Goal: Task Accomplishment & Management: Complete application form

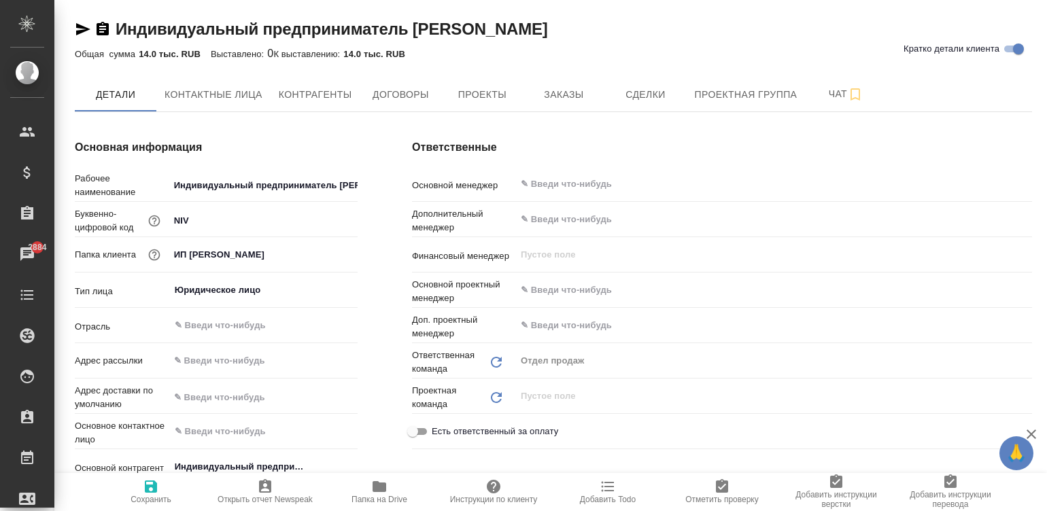
click at [789, 37] on div "Индивидуальный предприниматель Никифоров Игорь Валерьевич Кратко детали клиента" at bounding box center [553, 29] width 957 height 22
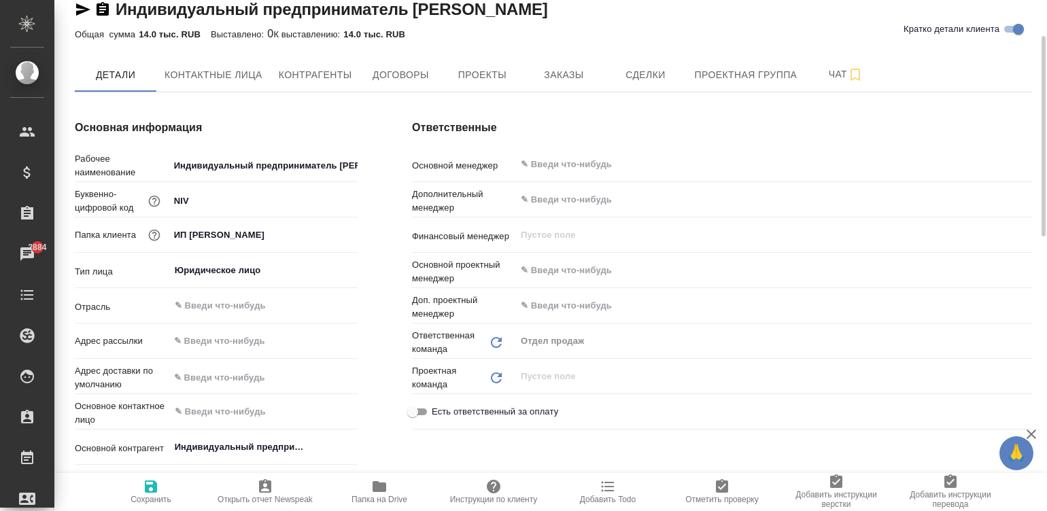
scroll to position [40, 0]
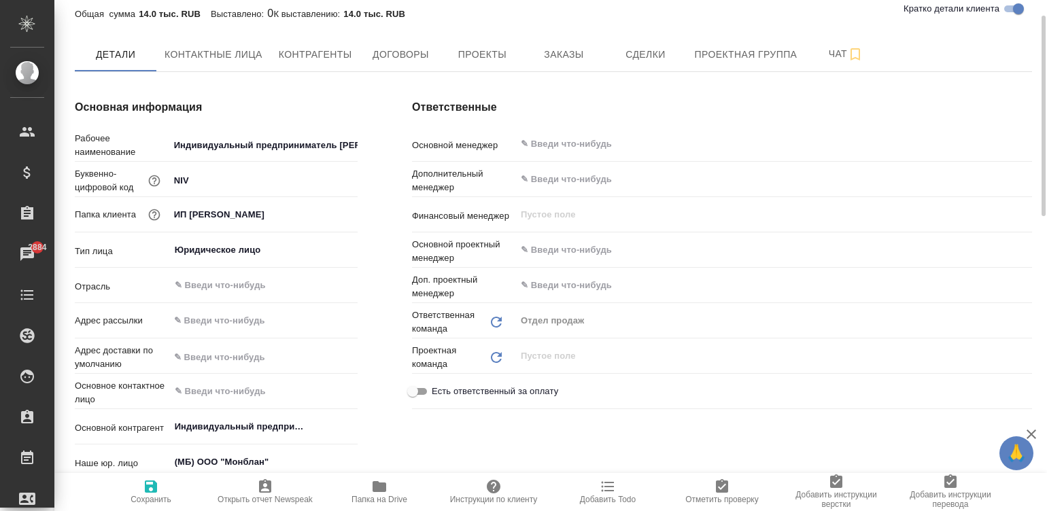
click at [710, 116] on div "Ответственные Основной менеджер ​ Дополнительный менеджер ​ Финансовый менеджер…" at bounding box center [722, 351] width 674 height 559
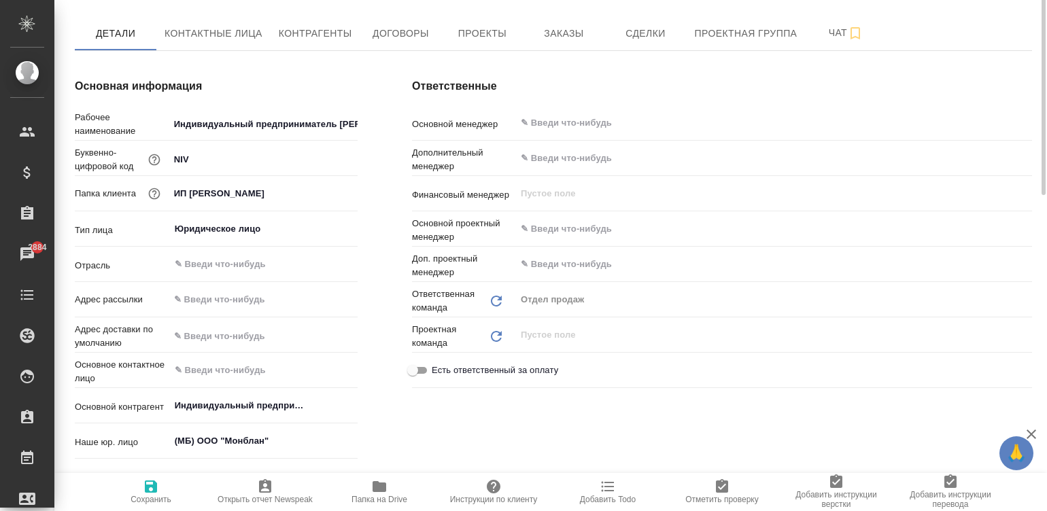
scroll to position [0, 0]
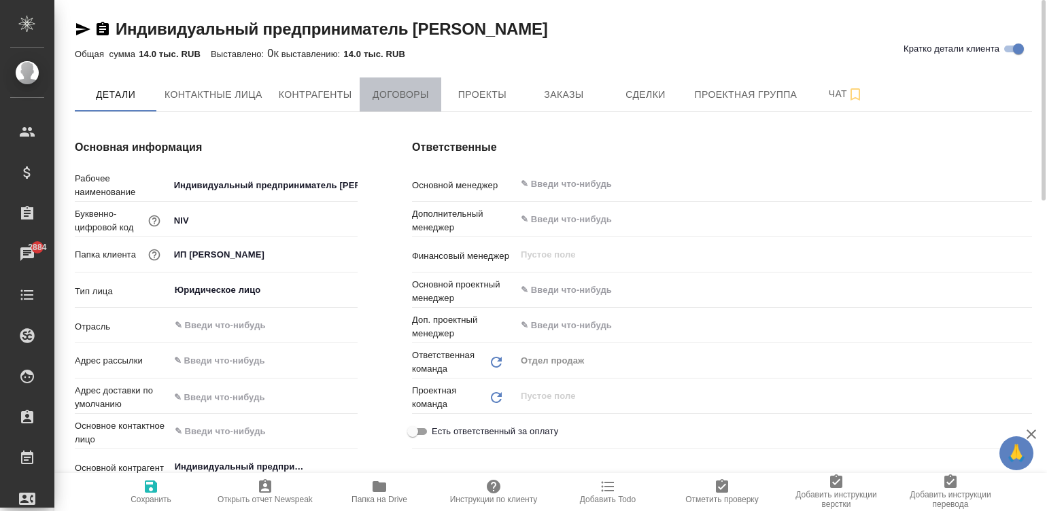
click at [398, 97] on span "Договоры" at bounding box center [400, 94] width 65 height 17
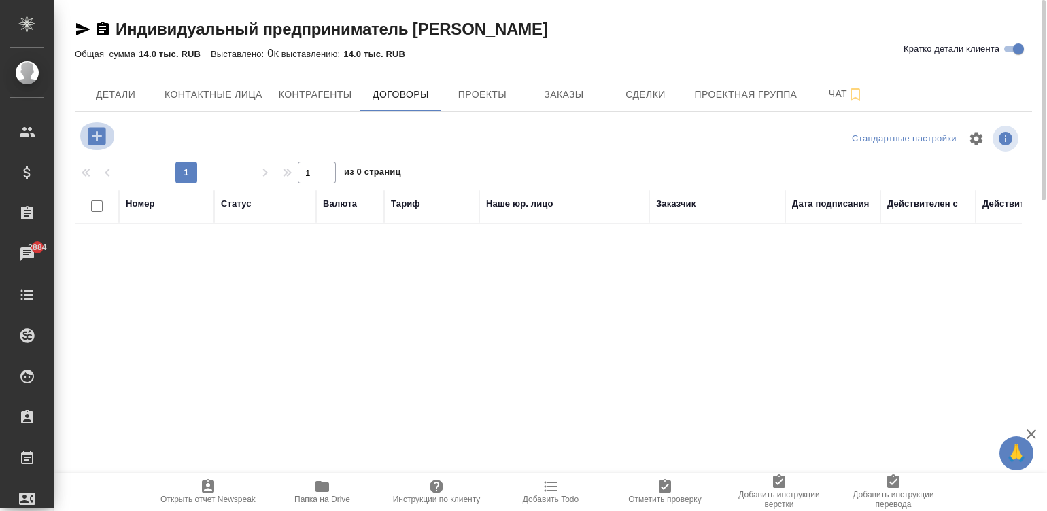
click at [92, 136] on icon "button" at bounding box center [97, 136] width 18 height 18
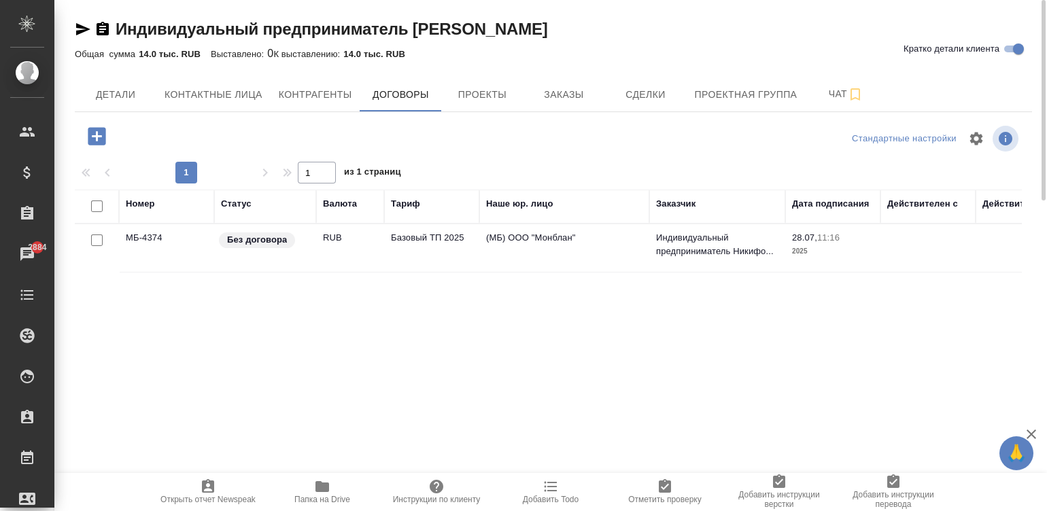
click at [442, 237] on td "Базовый ТП 2025" at bounding box center [431, 248] width 95 height 48
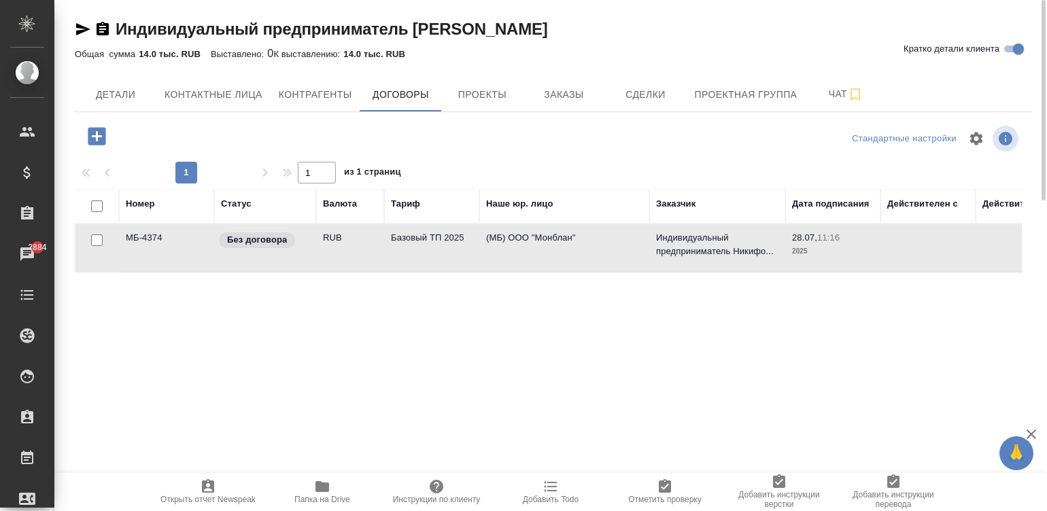
click at [344, 257] on td "RUB" at bounding box center [350, 248] width 68 height 48
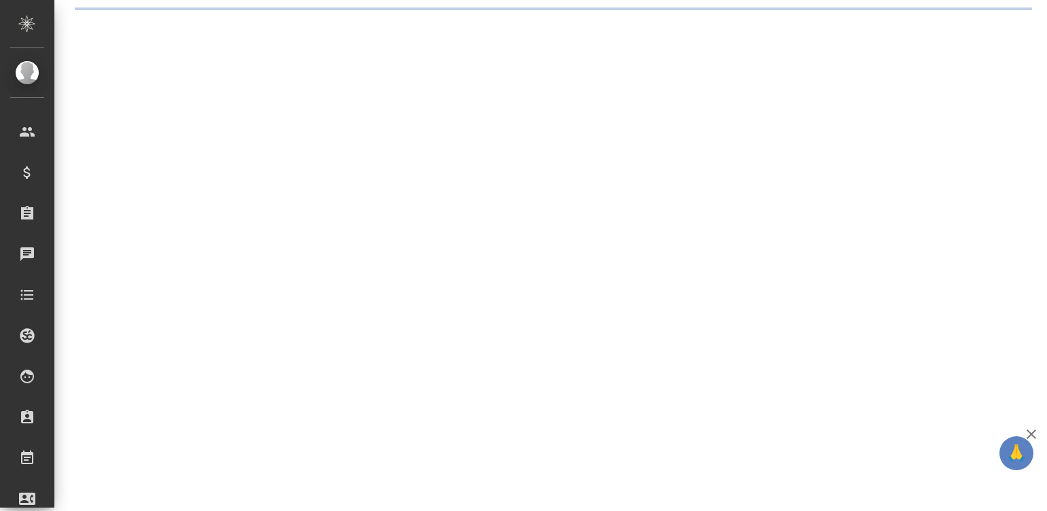
scroll to position [263, 0]
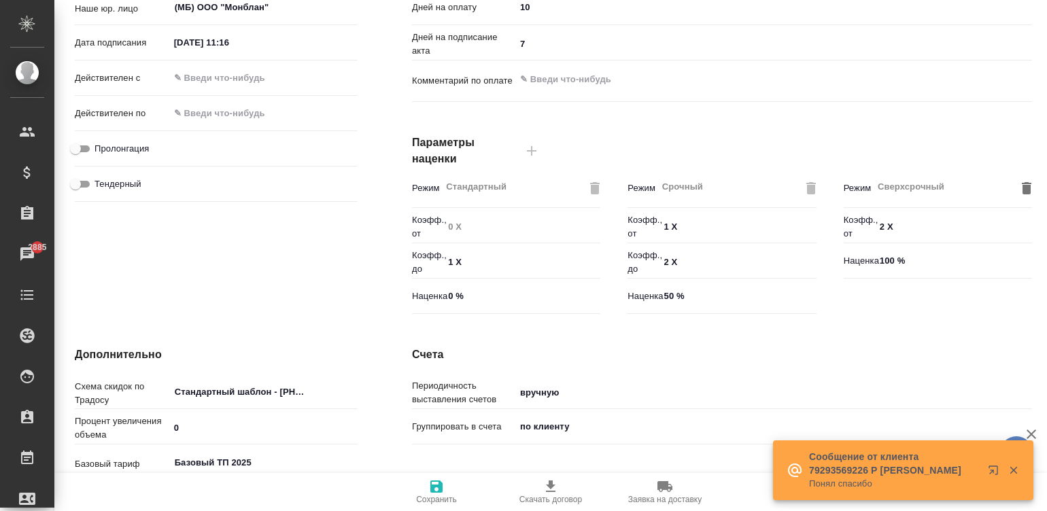
type input "Базовый ТП 2025"
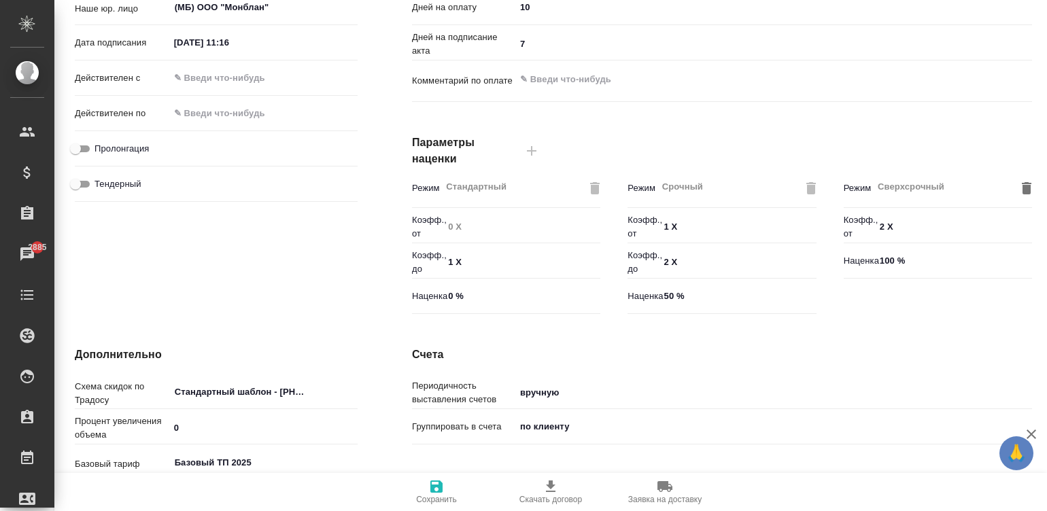
click at [1044, 20] on div "Оплата Валюта RUB ​ Округлять кол-во страниц до 0.01 ​ Оплата После выставления…" at bounding box center [722, 87] width 674 height 517
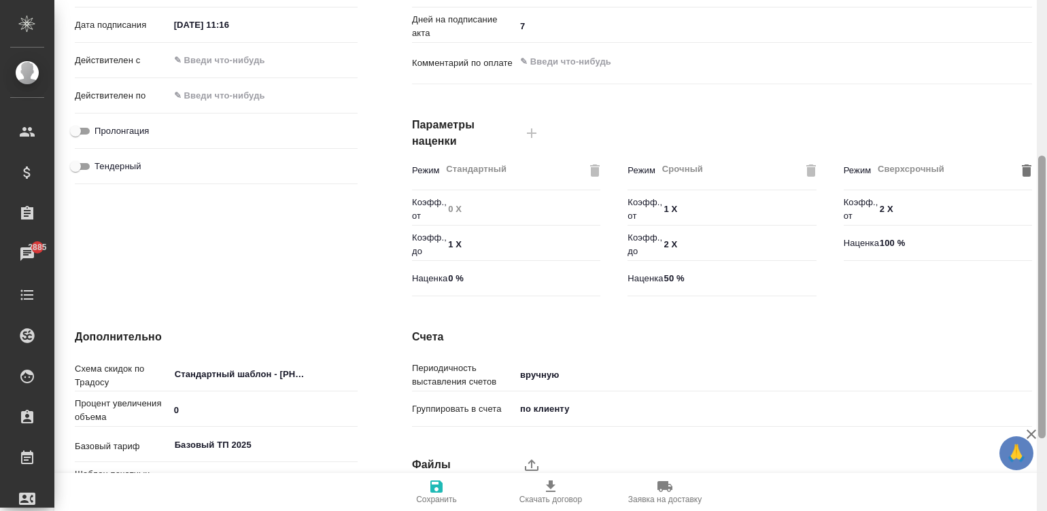
click at [1041, 16] on div at bounding box center [1042, 256] width 10 height 512
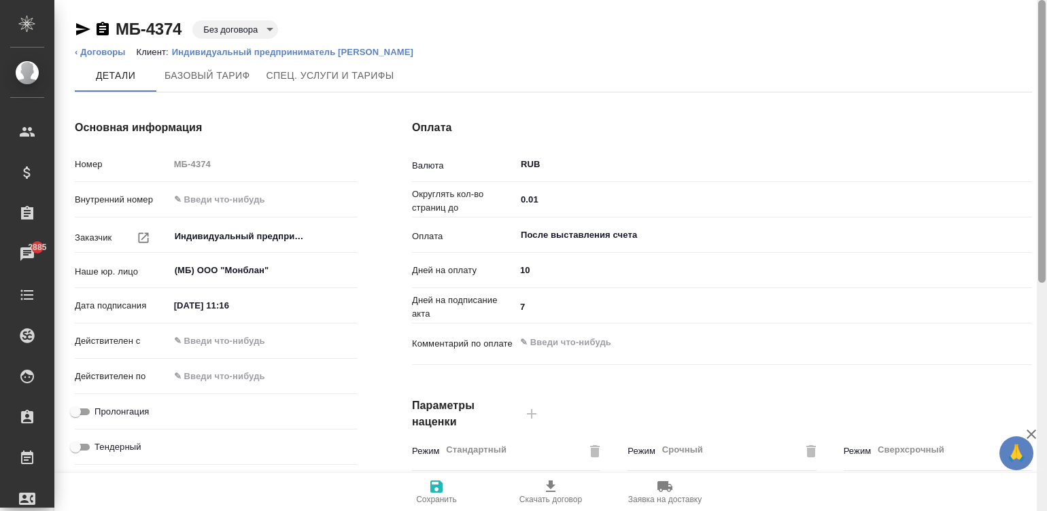
click at [1041, 16] on div at bounding box center [1042, 256] width 10 height 512
click at [96, 22] on icon "button" at bounding box center [102, 29] width 16 height 16
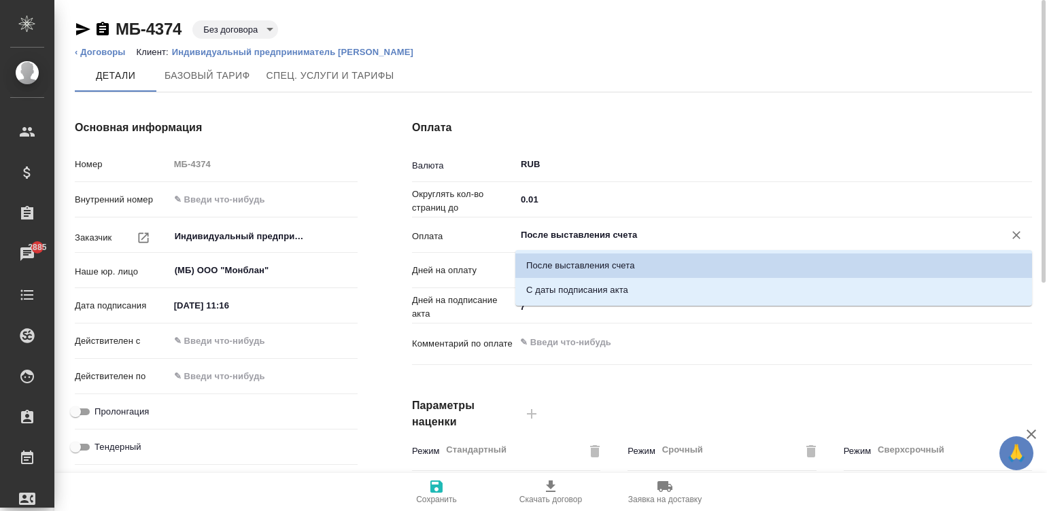
click at [600, 238] on input "После выставления счета" at bounding box center [750, 235] width 463 height 16
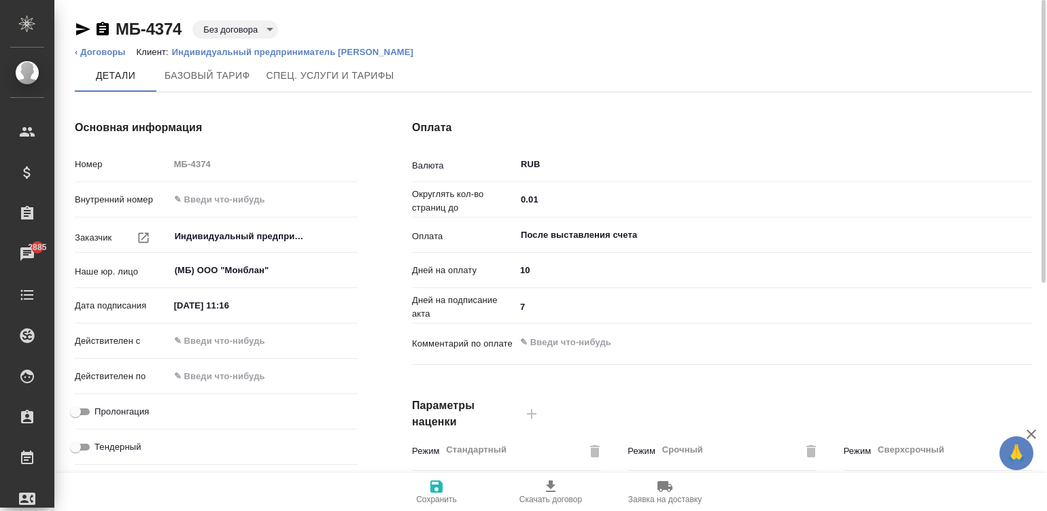
click at [642, 39] on div "МБ-4374 Без договора draft" at bounding box center [553, 29] width 957 height 22
click at [215, 332] on input "text" at bounding box center [229, 341] width 119 height 20
click at [213, 333] on input "text" at bounding box center [229, 341] width 119 height 20
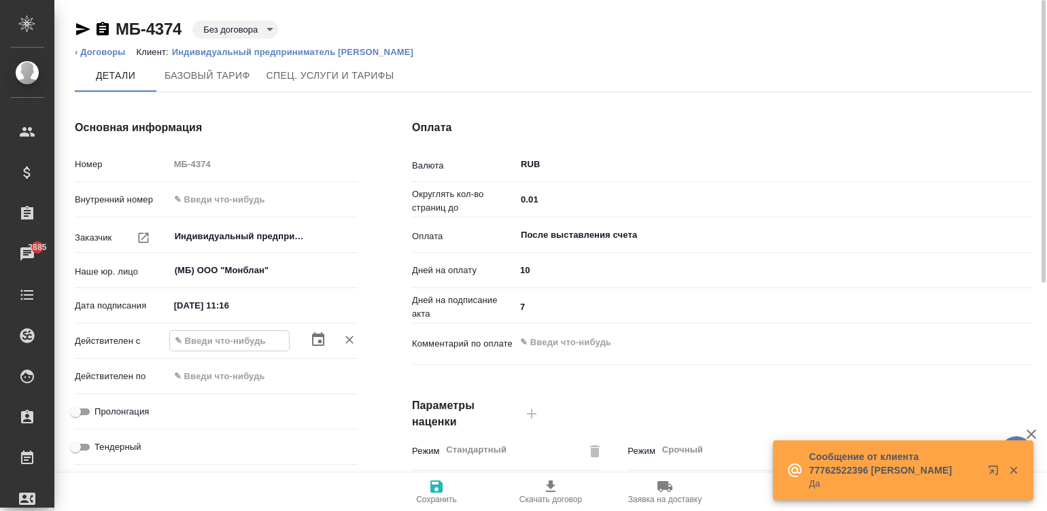
type input "1_.__.____ __:__"
type textarea "x"
type input "13.__.____ __:__"
type textarea "x"
type input "1_.__.____ __:__"
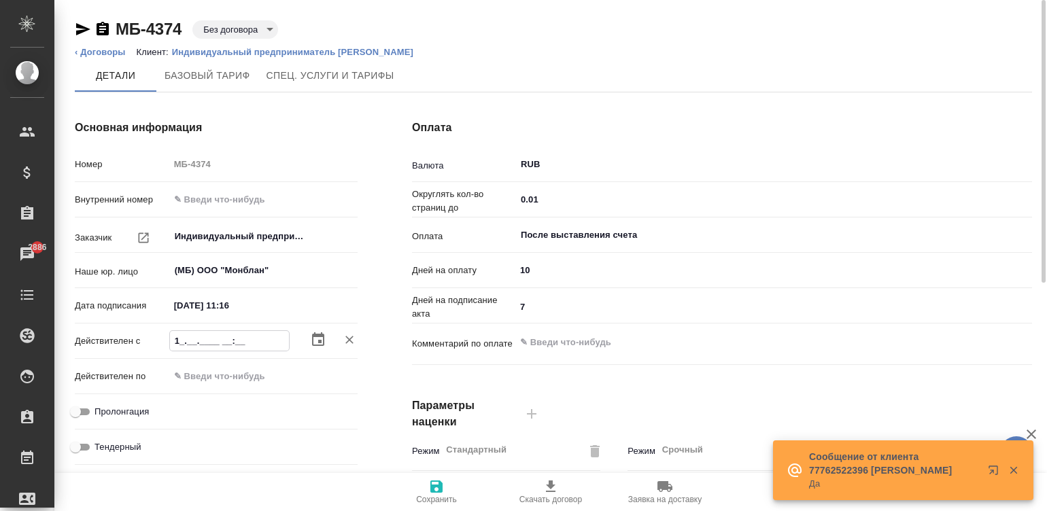
type textarea "x"
click at [247, 306] on input "[DATE] 11:16" at bounding box center [229, 306] width 119 height 20
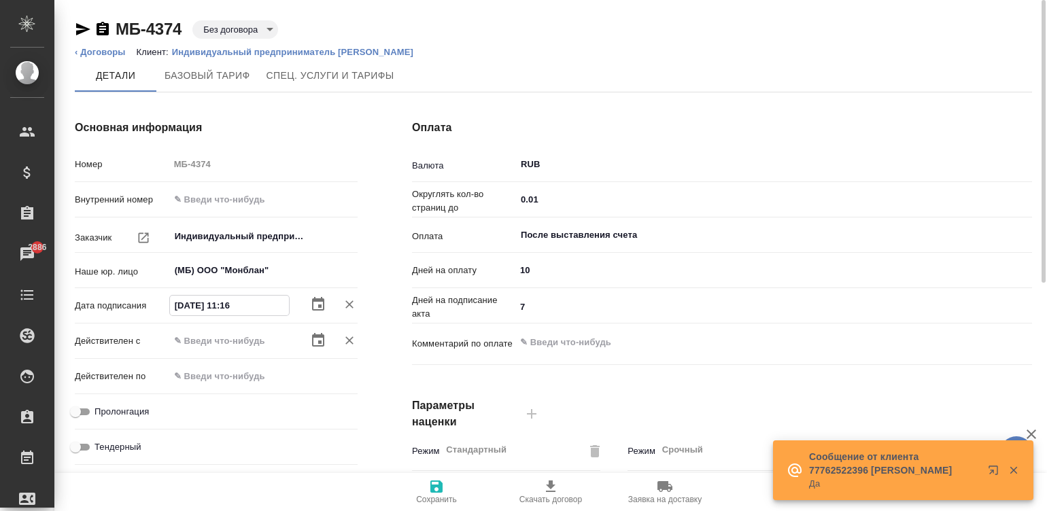
type input "1_.__.____ __:__"
type textarea "x"
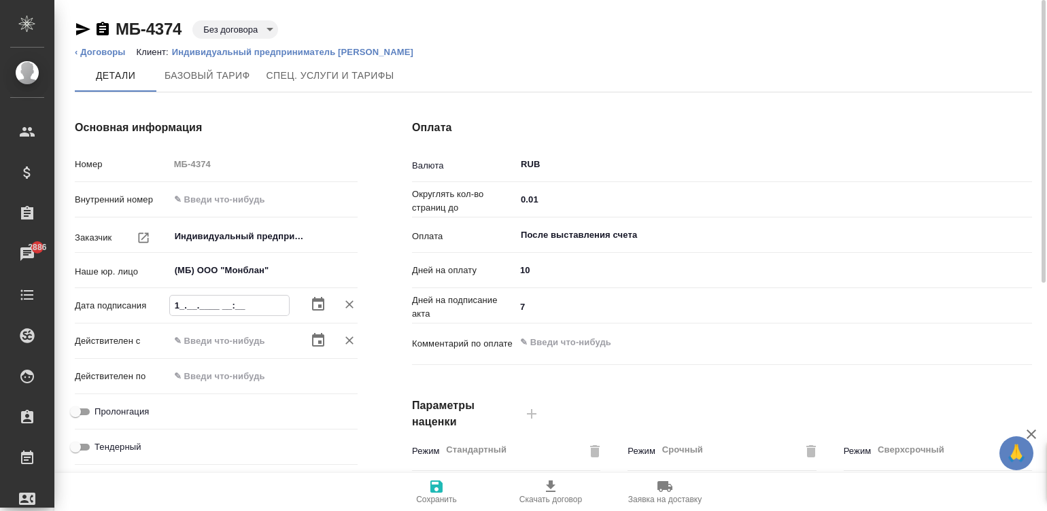
type input "13.__.____ __:__"
type textarea "x"
type input "13.0_.____ __:__"
type textarea "x"
type input "13.08.____ __:__"
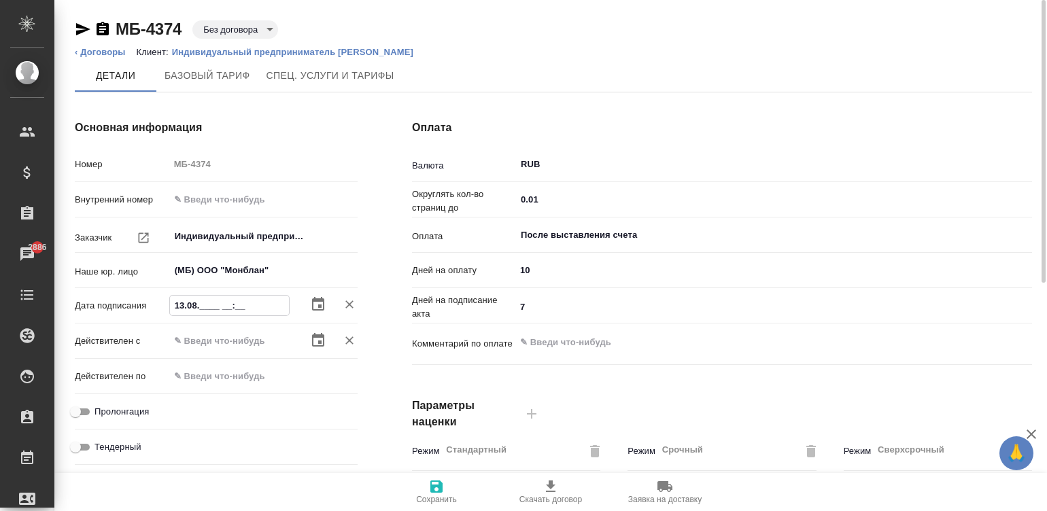
type textarea "x"
type input "[DATE]__ __:__"
type textarea "x"
type input "[DATE] __:__"
type textarea "x"
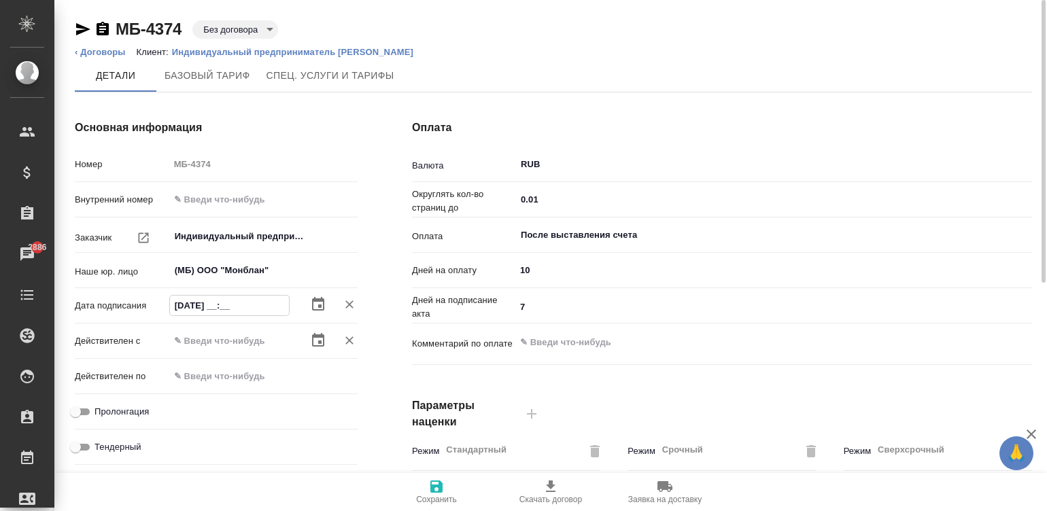
type input "[DATE] 0_:__"
type textarea "x"
type input "[DATE] 09:__"
type textarea "x"
type input "[DATE] 09:00"
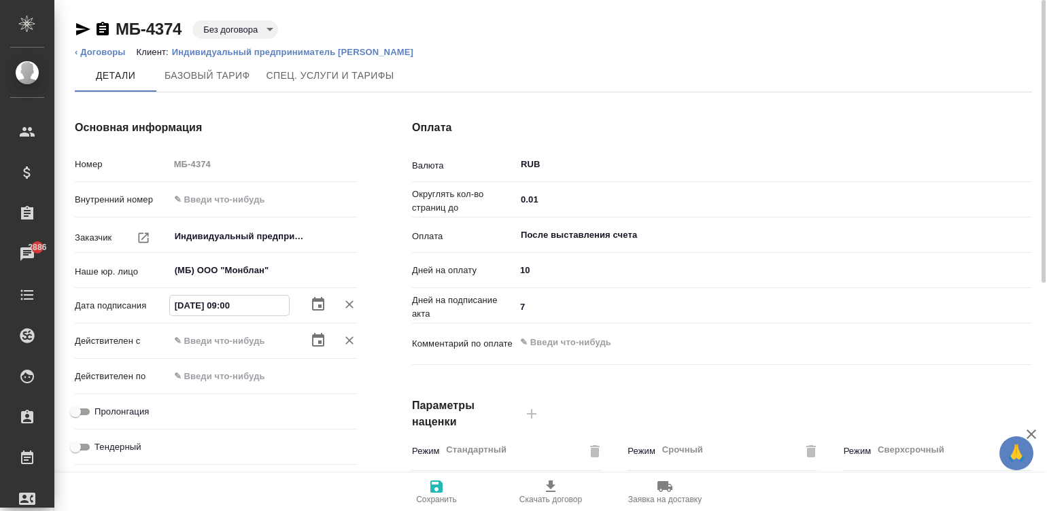
type textarea "x"
type input "[DATE] 09:00"
click at [266, 328] on div "Дата подписания [DATE] 09:00 Очистить" at bounding box center [216, 311] width 283 height 35
click at [276, 336] on input "text" at bounding box center [229, 341] width 119 height 20
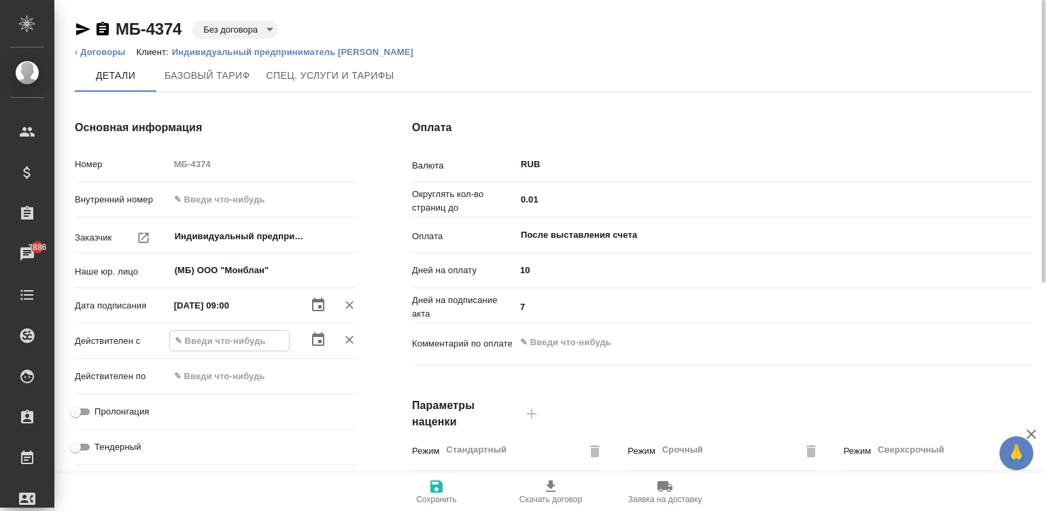
click at [276, 336] on input "text" at bounding box center [229, 341] width 119 height 20
type input "1_.__.____ __:__"
type textarea "x"
type input "13.__.____ __:__"
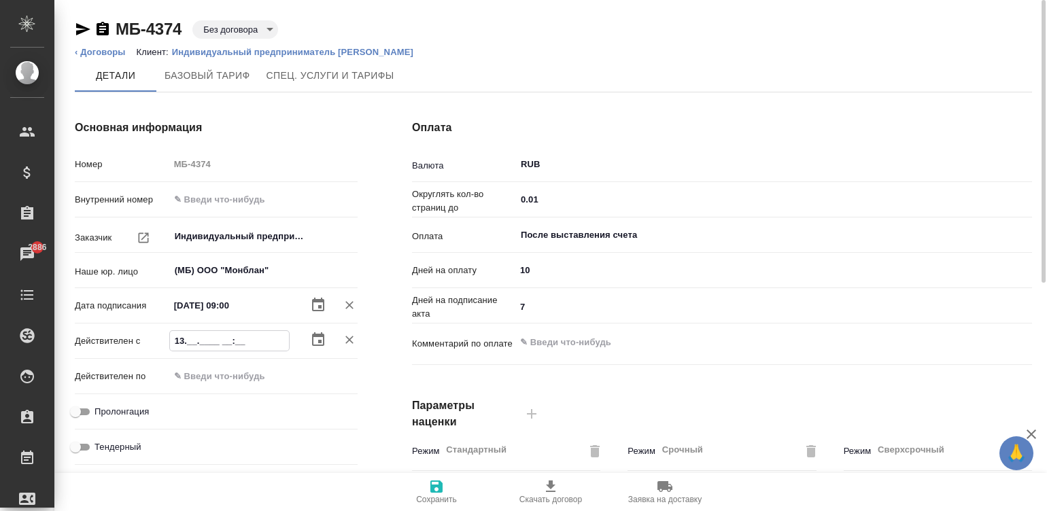
type textarea "x"
type input "13.0_.____ __:__"
type textarea "x"
type input "13.08.____ __:__"
type textarea "x"
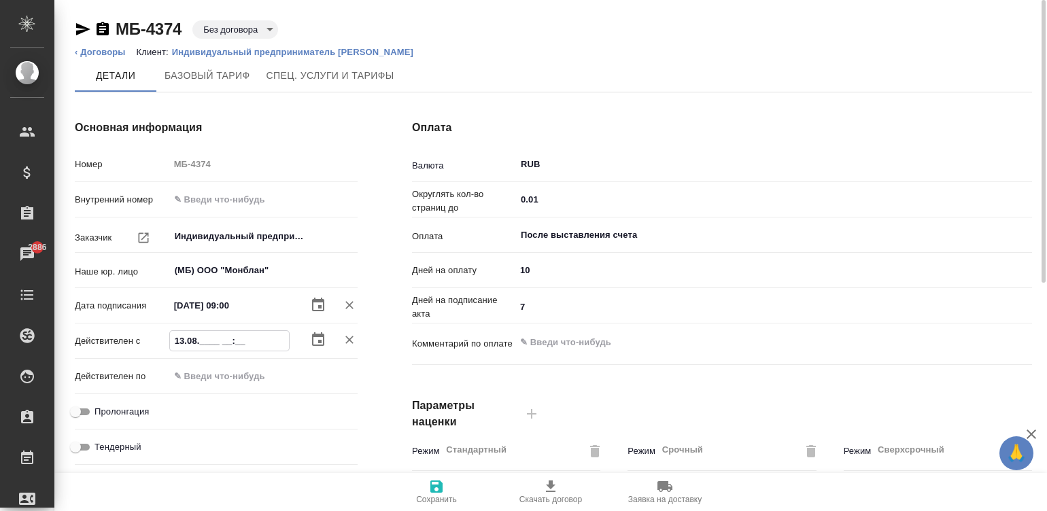
type input "13.08.2___ __:__"
type textarea "x"
type input "[DATE]_ __:__"
type textarea "x"
type input "[DATE] __:__"
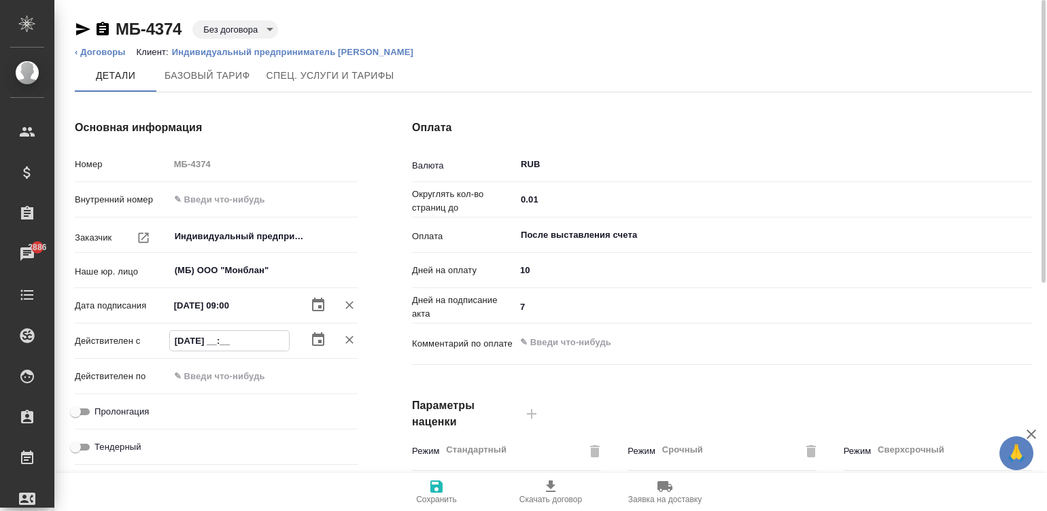
type textarea "x"
type input "[DATE] 0_:__"
type textarea "x"
type input "[DATE] 09:00"
type textarea "x"
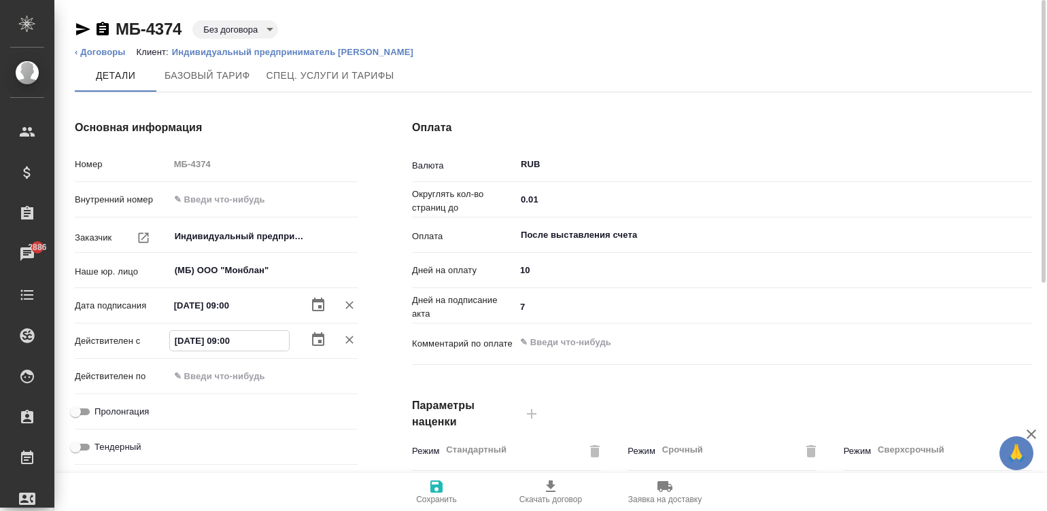
type input "[DATE] 09:00"
click at [76, 409] on input "Пролонгация" at bounding box center [75, 412] width 49 height 16
checkbox input "true"
type textarea "x"
click at [436, 486] on icon "button" at bounding box center [436, 487] width 12 height 12
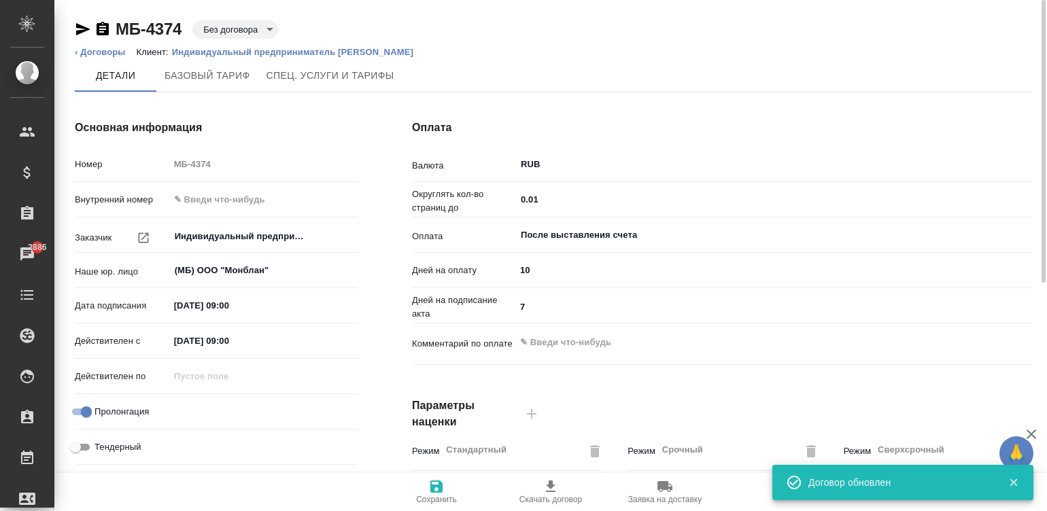
type input "Базовый ТП 2025"
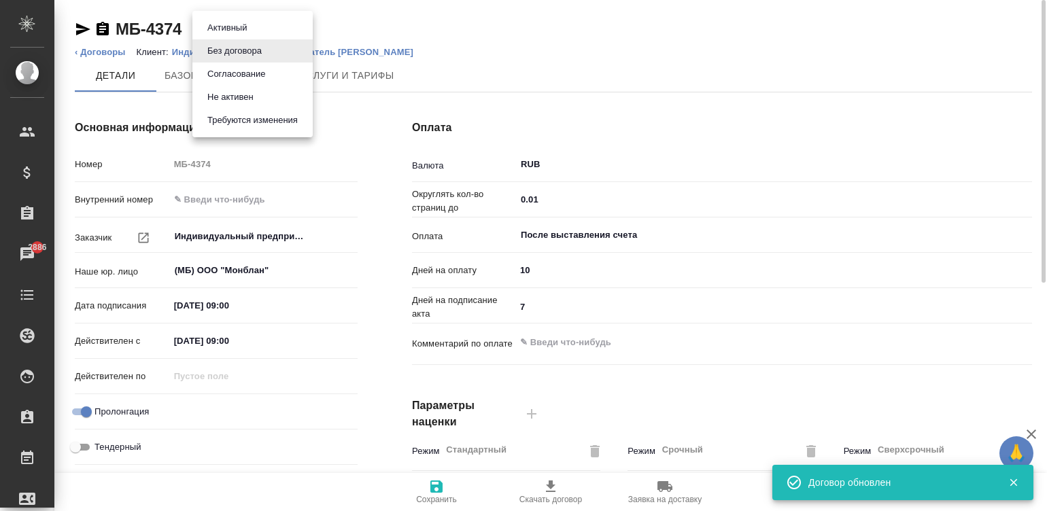
click at [240, 24] on body "🙏 .cls-1 fill:#fff; AWATERA [PERSON_NAME][PERSON_NAME] Спецификации Заказы 2886…" at bounding box center [523, 255] width 1047 height 511
click at [251, 35] on button "Согласование" at bounding box center [227, 27] width 48 height 15
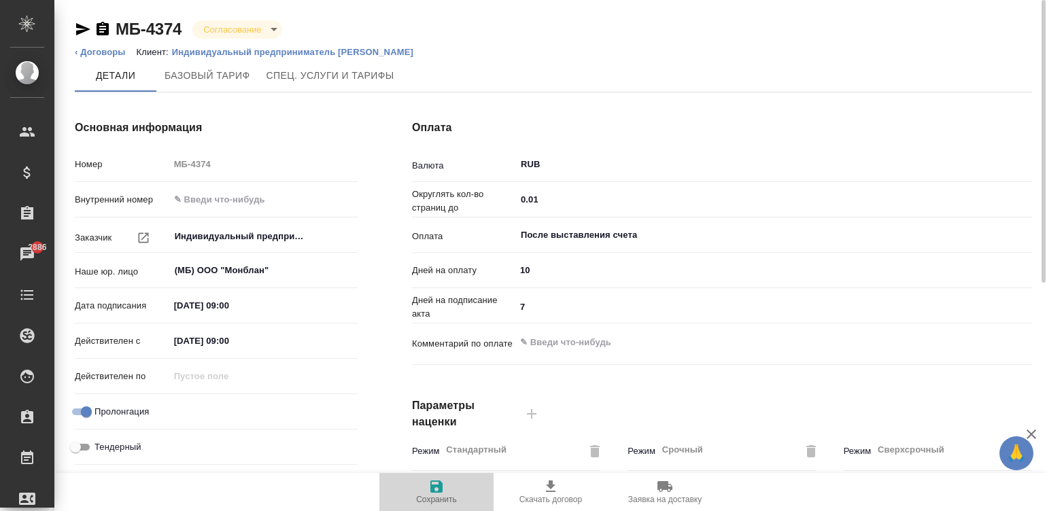
click at [432, 483] on icon "button" at bounding box center [436, 487] width 16 height 16
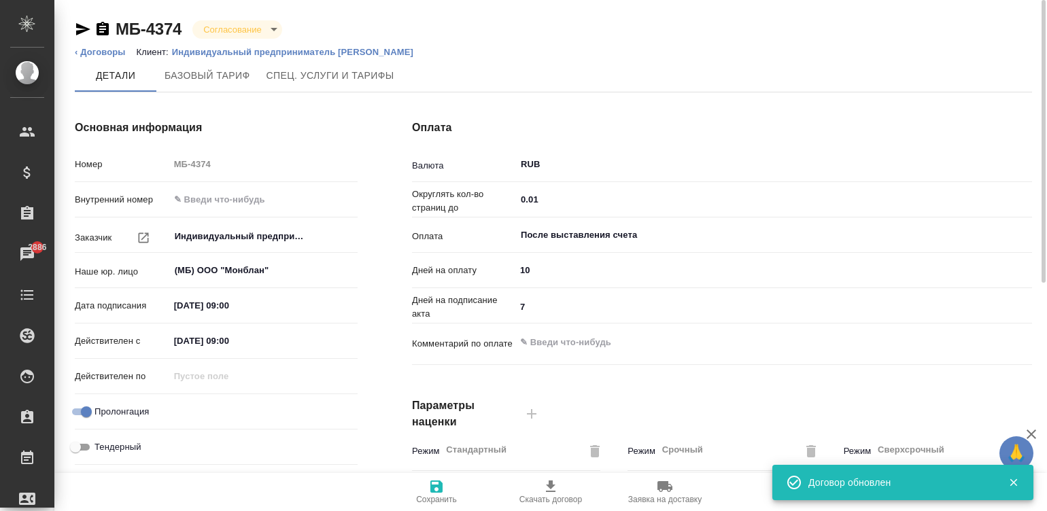
type input "Базовый ТП 2025"
